Goal: Information Seeking & Learning: Check status

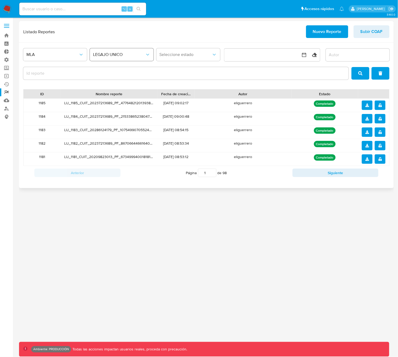
click at [107, 56] on span "LEGAJO UNICO" at bounding box center [119, 54] width 52 height 5
click at [113, 55] on span "LEGAJO UNICO" at bounding box center [119, 54] width 52 height 5
click at [51, 56] on span "MLA" at bounding box center [52, 54] width 52 height 5
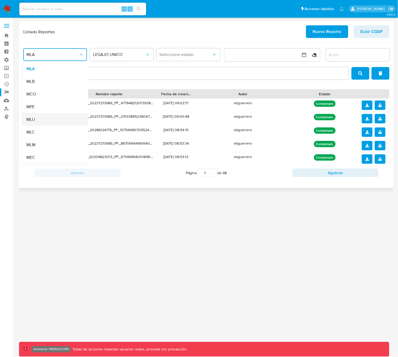
click at [38, 121] on div "MLU" at bounding box center [53, 119] width 54 height 13
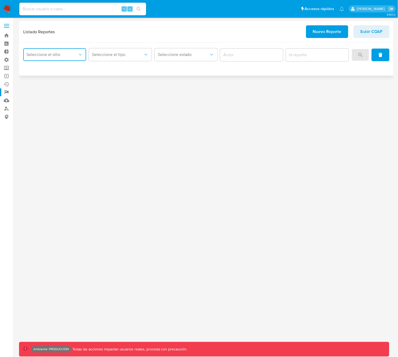
click at [48, 54] on span "Seleccione el sitio" at bounding box center [51, 54] width 51 height 5
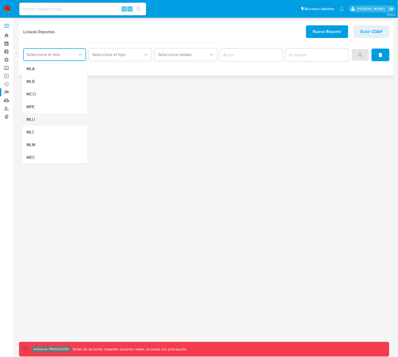
click at [38, 119] on div "MLU" at bounding box center [53, 119] width 54 height 13
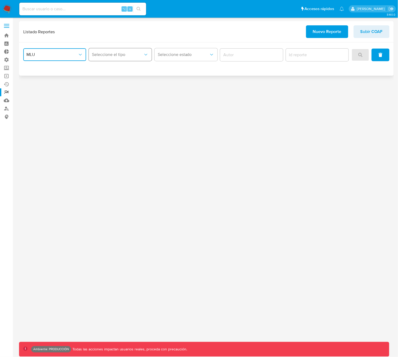
click at [120, 58] on button "Seleccione el tipo" at bounding box center [120, 54] width 63 height 13
click at [114, 70] on span "Circunstanciado" at bounding box center [107, 68] width 30 height 5
click at [170, 58] on button "Seleccione estado" at bounding box center [186, 54] width 63 height 13
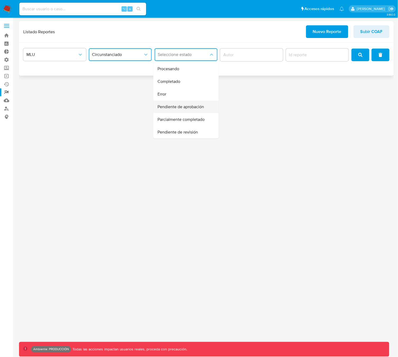
click at [180, 108] on span "Pendiente de aprobación" at bounding box center [180, 106] width 46 height 5
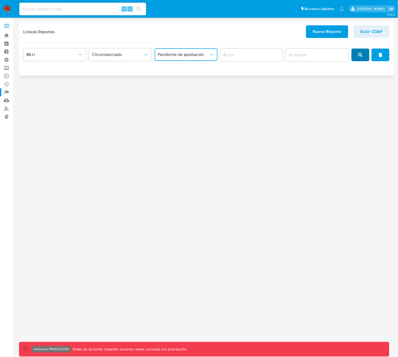
click at [359, 58] on span "search" at bounding box center [360, 55] width 4 height 12
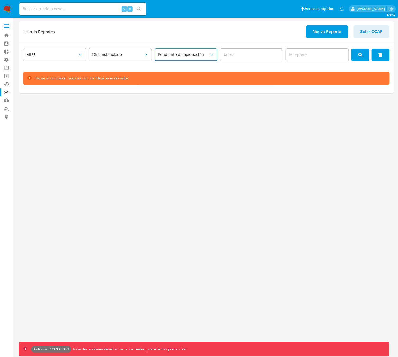
click at [176, 54] on span "Pendiente de aprobación" at bounding box center [183, 54] width 51 height 5
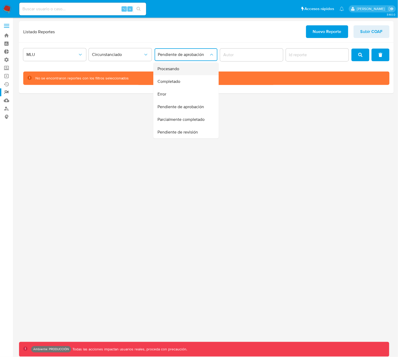
click at [172, 71] on span "Procesando" at bounding box center [168, 68] width 22 height 5
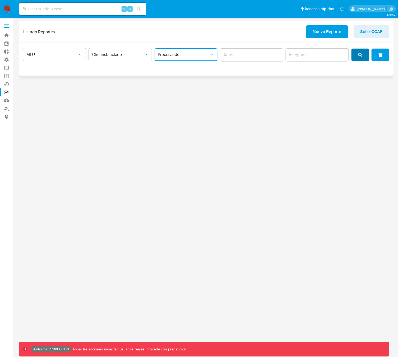
click at [362, 57] on icon "search" at bounding box center [360, 55] width 4 height 4
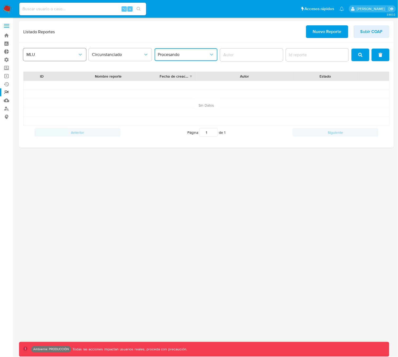
click at [61, 54] on span "MLU" at bounding box center [51, 54] width 51 height 5
click at [124, 57] on span "Circunstanciado" at bounding box center [117, 54] width 51 height 5
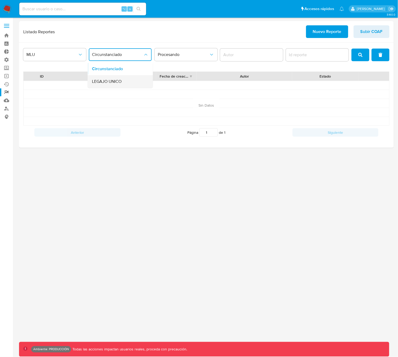
click at [113, 82] on span "LEGAJO UNICO" at bounding box center [107, 81] width 30 height 5
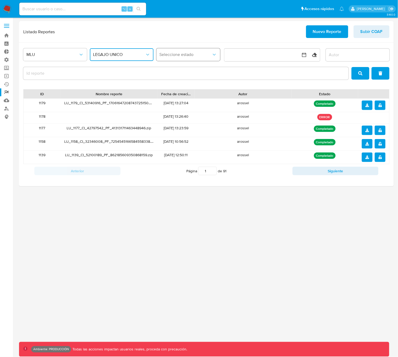
click at [180, 57] on button "Seleccione estado" at bounding box center [188, 54] width 64 height 13
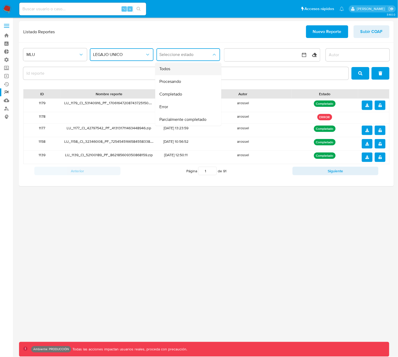
click at [176, 71] on div "Todos" at bounding box center [186, 69] width 54 height 13
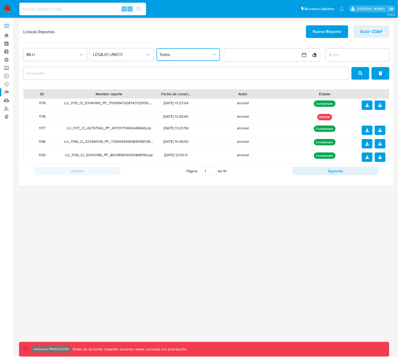
click at [185, 55] on span "Todos" at bounding box center [186, 54] width 52 height 5
click at [176, 82] on span "Procesando" at bounding box center [170, 81] width 22 height 5
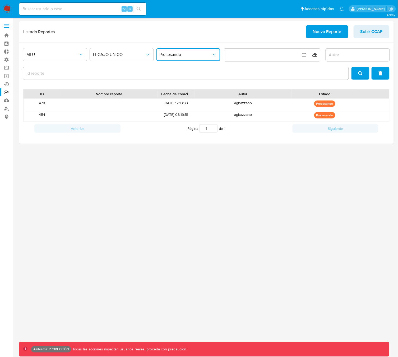
click at [179, 56] on span "Procesando" at bounding box center [186, 54] width 52 height 5
click at [175, 94] on span "Completado" at bounding box center [170, 94] width 23 height 5
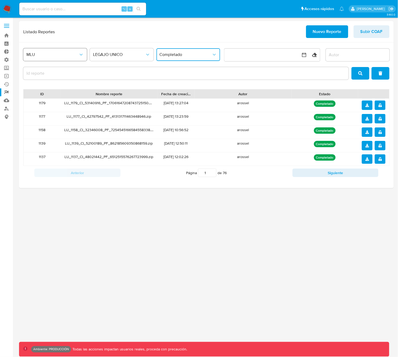
click at [48, 56] on span "MLU" at bounding box center [52, 54] width 52 height 5
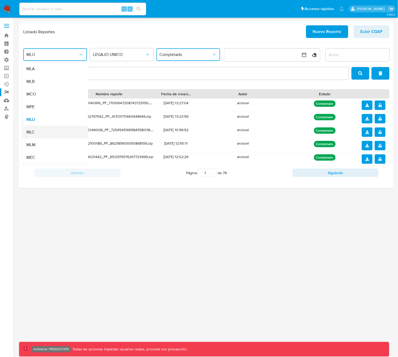
click at [35, 134] on div "MLC" at bounding box center [53, 132] width 54 height 13
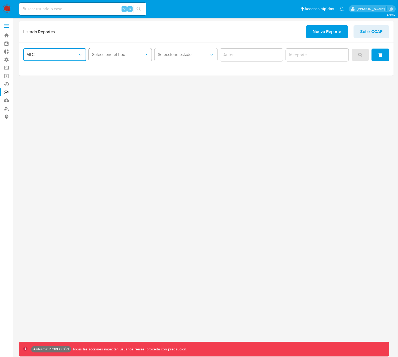
drag, startPoint x: 109, startPoint y: 54, endPoint x: 111, endPoint y: 55, distance: 3.1
click at [109, 54] on span "Seleccione el tipo" at bounding box center [117, 54] width 51 height 5
click at [113, 68] on span "LEGAJO UNICO" at bounding box center [107, 68] width 30 height 5
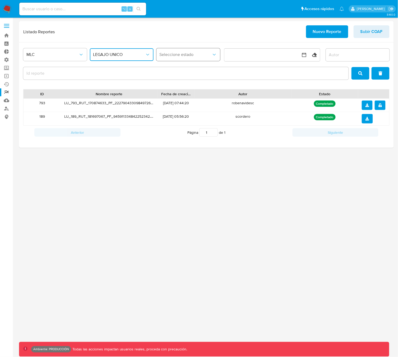
click at [178, 56] on span "Seleccione estado" at bounding box center [186, 54] width 52 height 5
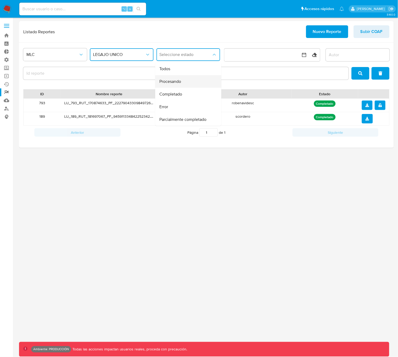
click at [177, 81] on span "Procesando" at bounding box center [170, 81] width 22 height 5
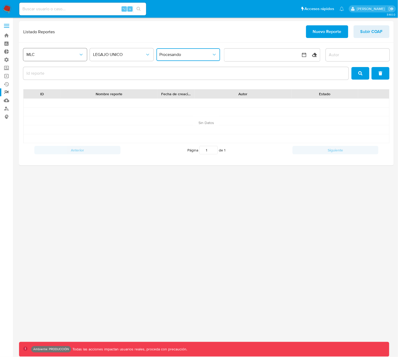
click at [68, 52] on span "MLC" at bounding box center [52, 54] width 52 height 5
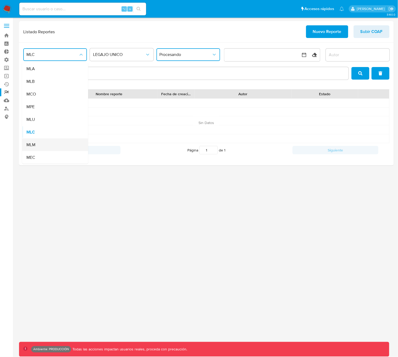
click at [38, 147] on div "MLM" at bounding box center [53, 145] width 54 height 13
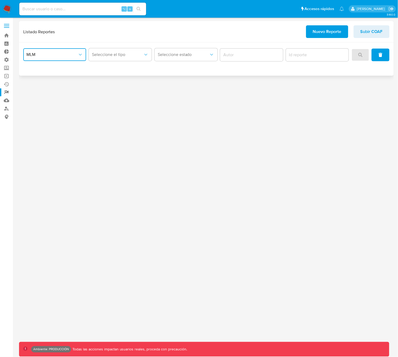
click at [72, 53] on span "MLM" at bounding box center [51, 54] width 51 height 5
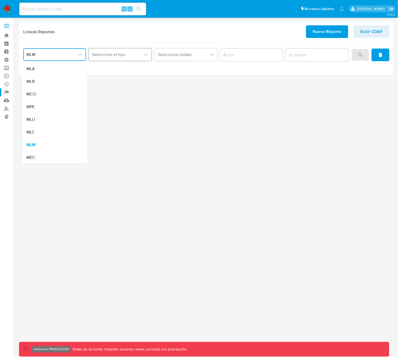
click at [123, 57] on span "Seleccione el tipo" at bounding box center [117, 54] width 51 height 5
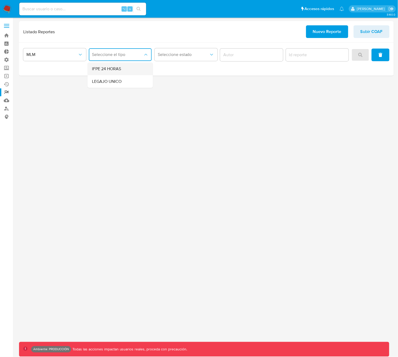
click at [124, 69] on div "IFPE 24 HORAS" at bounding box center [119, 69] width 54 height 13
click at [177, 55] on span "Seleccione estado" at bounding box center [183, 54] width 51 height 5
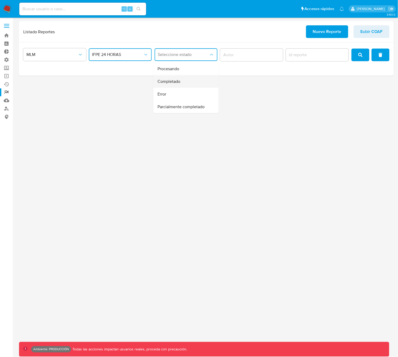
click at [179, 83] on span "Completado" at bounding box center [168, 81] width 23 height 5
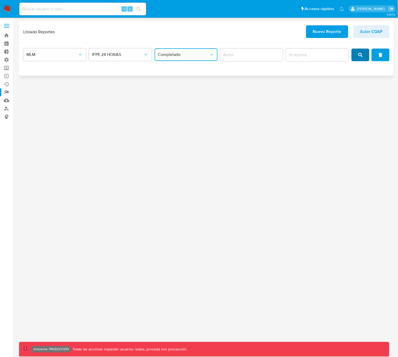
click at [362, 53] on icon "search" at bounding box center [360, 55] width 4 height 4
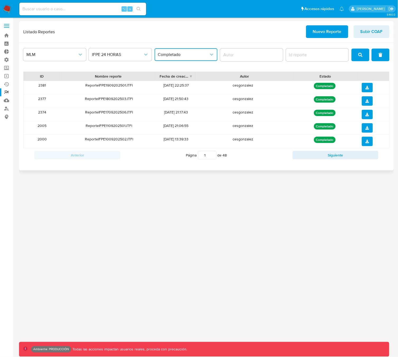
click at [181, 56] on span "Completado" at bounding box center [183, 54] width 51 height 5
click at [171, 96] on div "Error" at bounding box center [184, 94] width 54 height 13
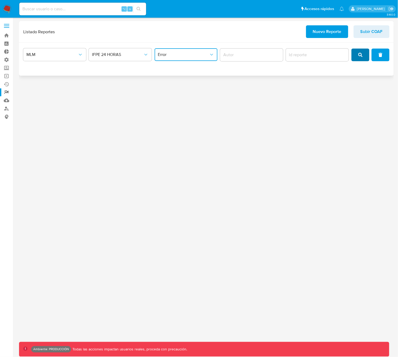
click at [358, 55] on button "search" at bounding box center [360, 55] width 18 height 13
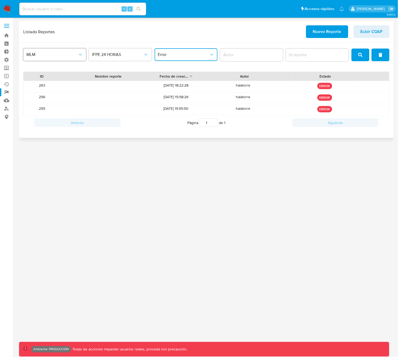
click at [50, 57] on span "MLM" at bounding box center [51, 54] width 51 height 5
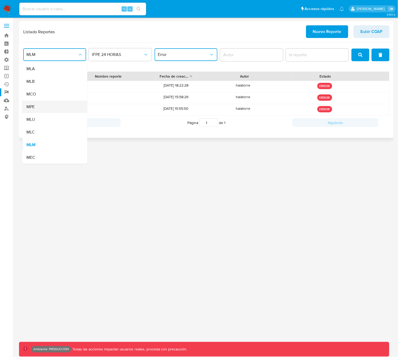
click at [43, 105] on div "MPE" at bounding box center [53, 107] width 54 height 13
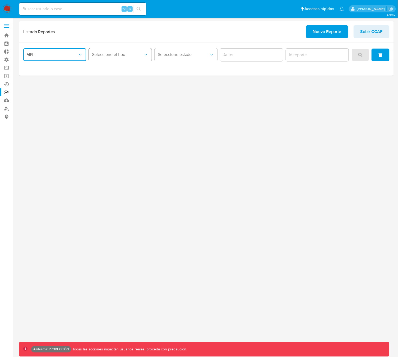
click at [120, 57] on span "Seleccione el tipo" at bounding box center [117, 54] width 51 height 5
click at [119, 67] on span "LEGAJO UNICO" at bounding box center [107, 68] width 30 height 5
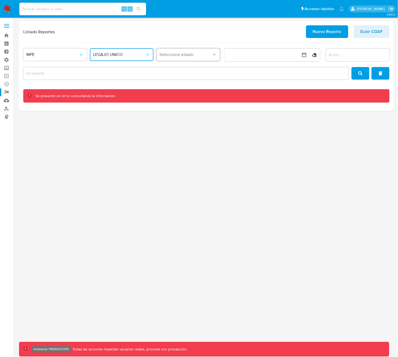
click at [171, 55] on span "Seleccione estado" at bounding box center [186, 54] width 52 height 5
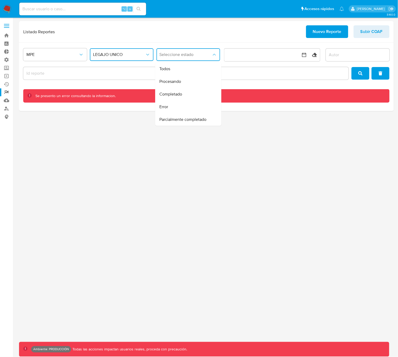
drag, startPoint x: 174, startPoint y: 82, endPoint x: 182, endPoint y: 81, distance: 7.4
click at [174, 82] on span "Procesando" at bounding box center [170, 81] width 22 height 5
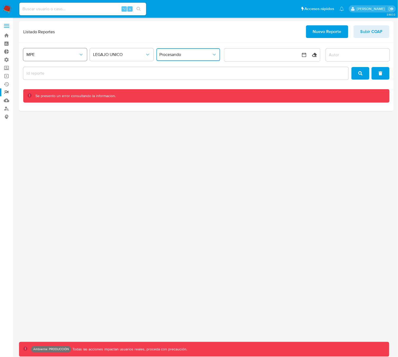
click at [53, 56] on span "MPE" at bounding box center [52, 54] width 52 height 5
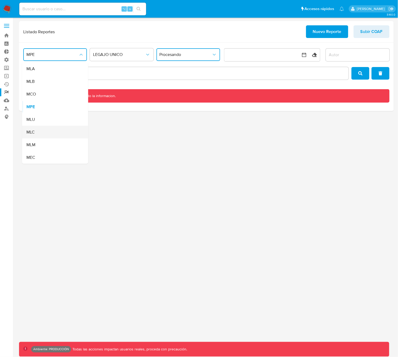
click at [50, 134] on div "MLC" at bounding box center [53, 132] width 54 height 13
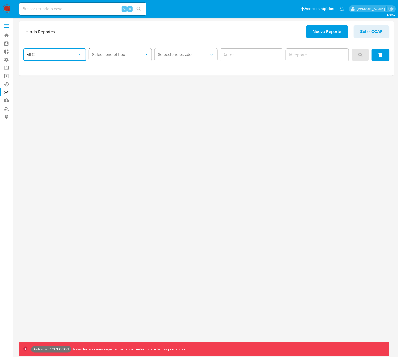
click at [121, 52] on span "Seleccione el tipo" at bounding box center [117, 54] width 51 height 5
click at [123, 69] on div "LEGAJO UNICO" at bounding box center [119, 69] width 54 height 13
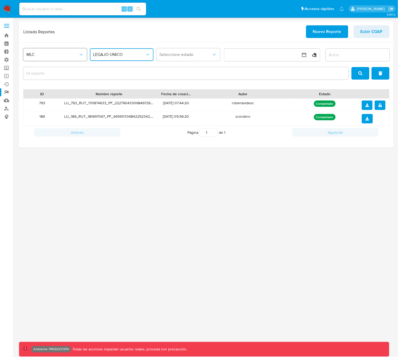
click at [50, 55] on span "MLC" at bounding box center [52, 54] width 52 height 5
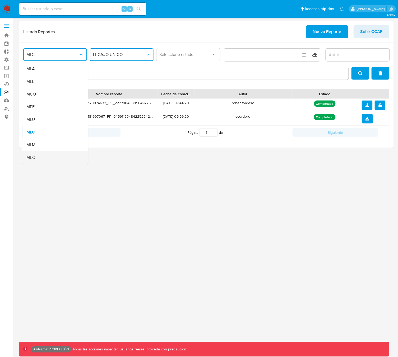
click at [42, 158] on div "MEC" at bounding box center [53, 157] width 54 height 13
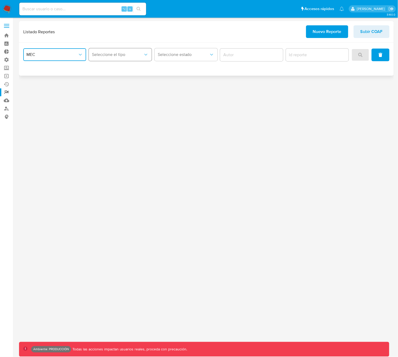
click at [111, 57] on span "Seleccione el tipo" at bounding box center [117, 54] width 51 height 5
click at [113, 68] on span "LEGAJO UNICO" at bounding box center [107, 68] width 30 height 5
